Goal: Task Accomplishment & Management: Use online tool/utility

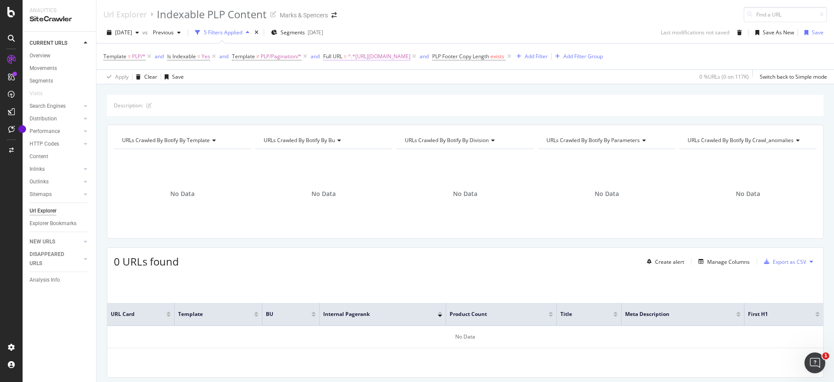
click at [358, 52] on span "^.*https://www.marksandspencer.com/l/women/trousers/fs5/black.*$" at bounding box center [379, 56] width 63 height 12
click at [331, 54] on icon at bounding box center [329, 55] width 3 height 5
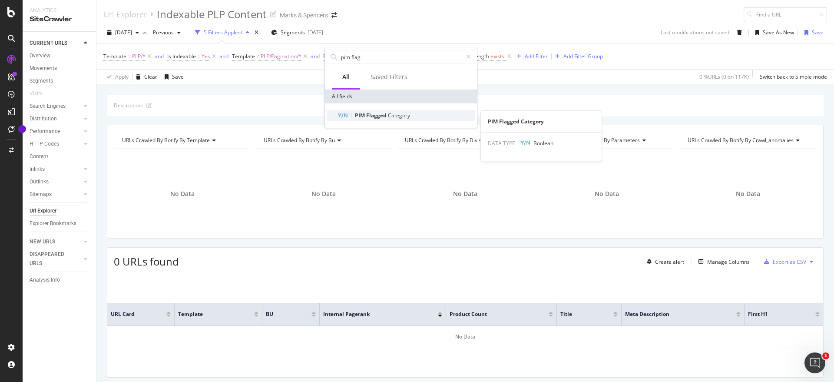
type input "pim flag"
click at [380, 115] on span "Flagged" at bounding box center [377, 115] width 22 height 7
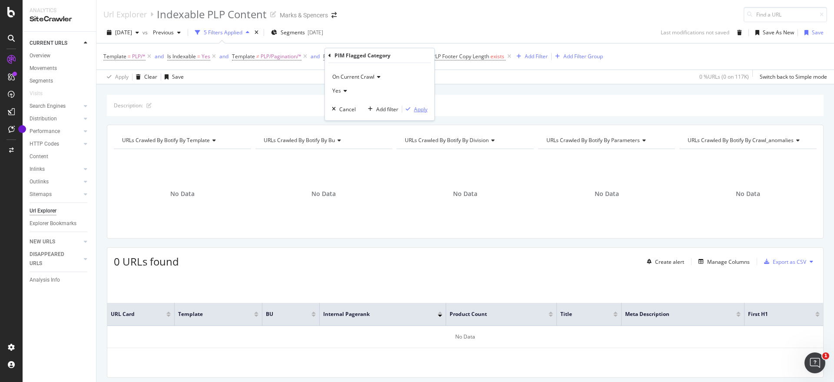
click at [420, 109] on div "Apply" at bounding box center [420, 109] width 13 height 7
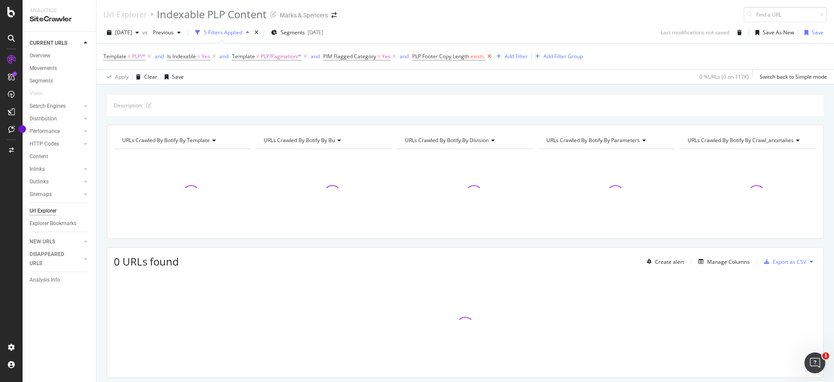
click at [489, 55] on icon at bounding box center [489, 56] width 7 height 9
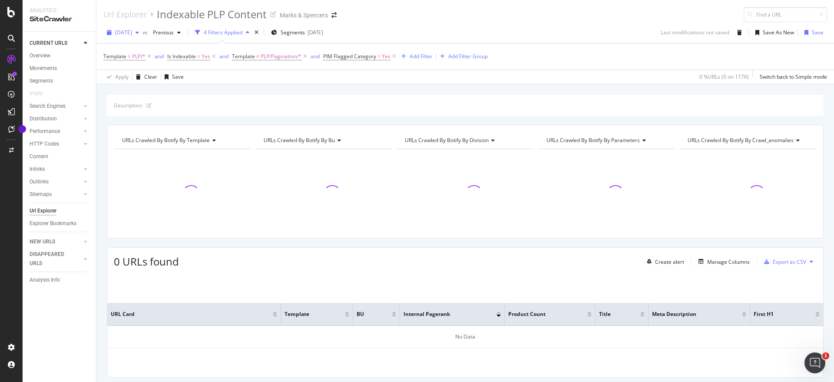
click at [129, 31] on span "2025 Aug. 2nd" at bounding box center [123, 32] width 17 height 7
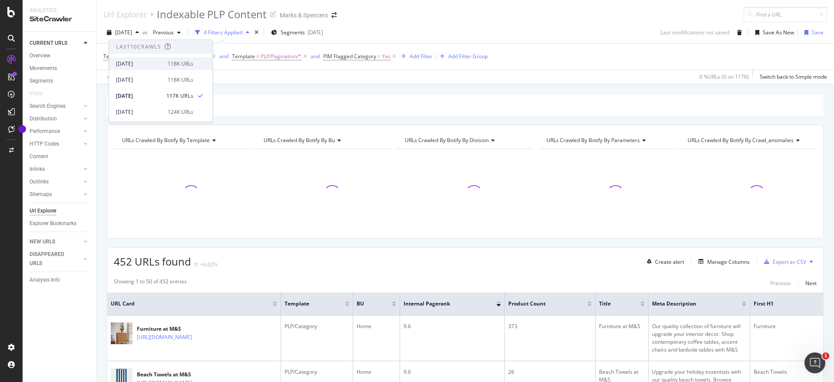
click at [130, 62] on div "2025 Aug. 9th" at bounding box center [139, 64] width 46 height 8
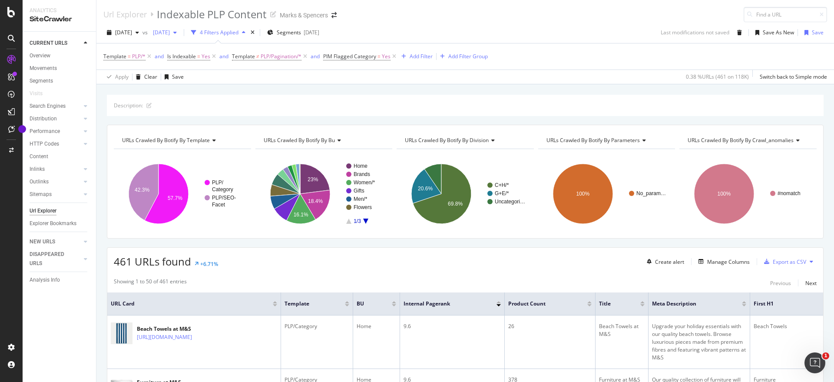
click at [176, 36] on div "2025 Jul. 31st" at bounding box center [164, 32] width 31 height 13
click at [222, 103] on div "150K URLs" at bounding box center [232, 106] width 26 height 8
click at [170, 34] on span "2023 Aug. 23rd" at bounding box center [159, 32] width 20 height 7
click at [219, 80] on div "118K URLs" at bounding box center [232, 80] width 26 height 8
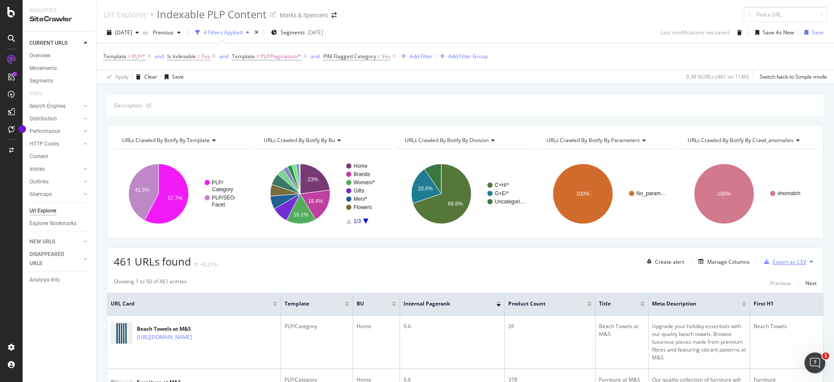
click at [782, 267] on div "Export as CSV" at bounding box center [784, 261] width 46 height 13
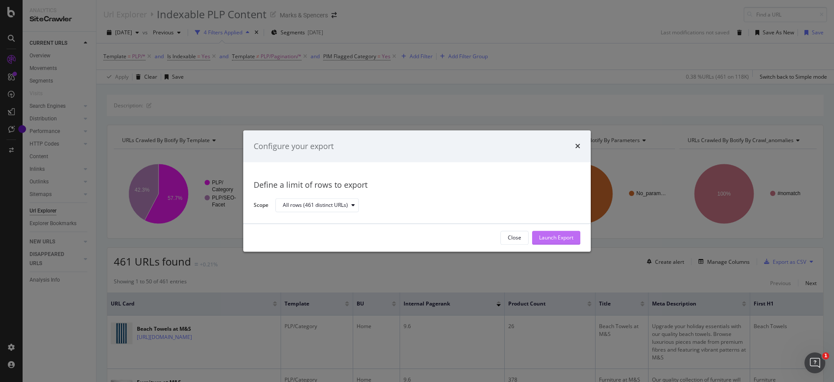
click at [544, 239] on div "Launch Export" at bounding box center [556, 237] width 34 height 7
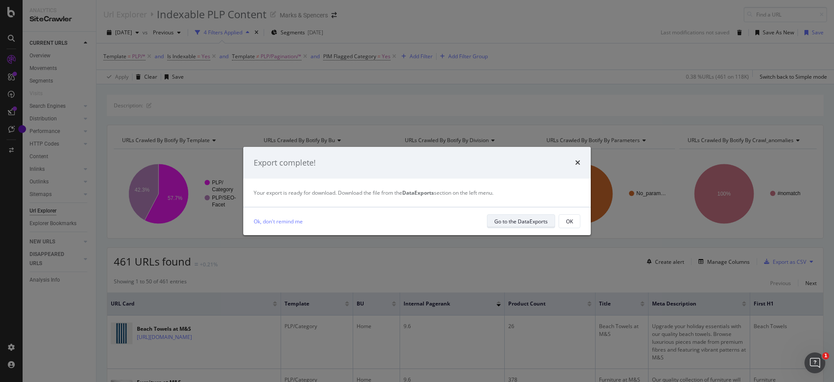
click at [517, 219] on div "Go to the DataExports" at bounding box center [520, 221] width 53 height 7
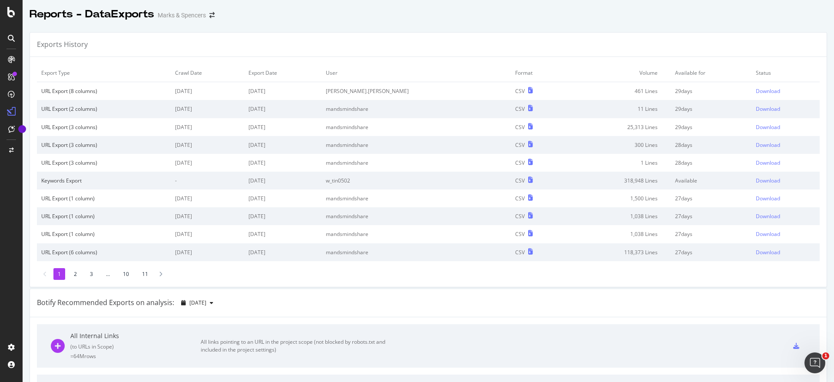
click at [752, 96] on td "Download" at bounding box center [786, 91] width 68 height 18
click at [756, 88] on div "Download" at bounding box center [768, 90] width 24 height 7
